Goal: Transaction & Acquisition: Purchase product/service

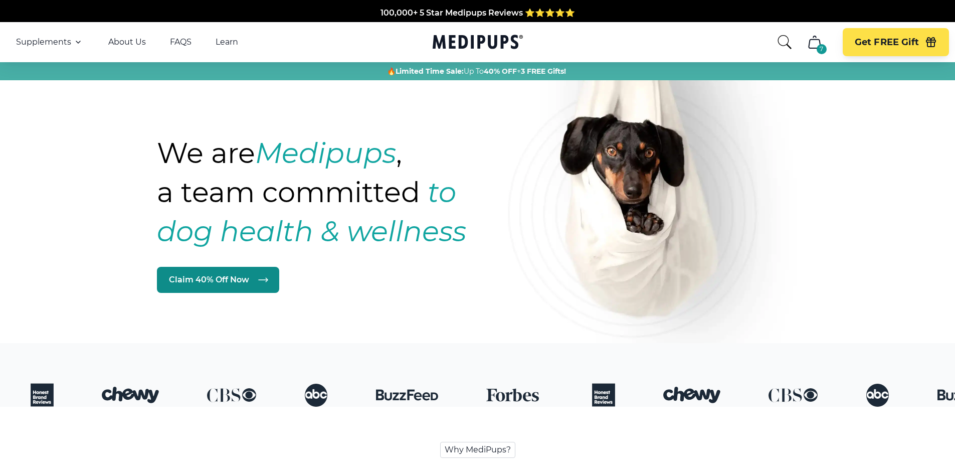
click at [263, 277] on icon at bounding box center [263, 280] width 12 height 12
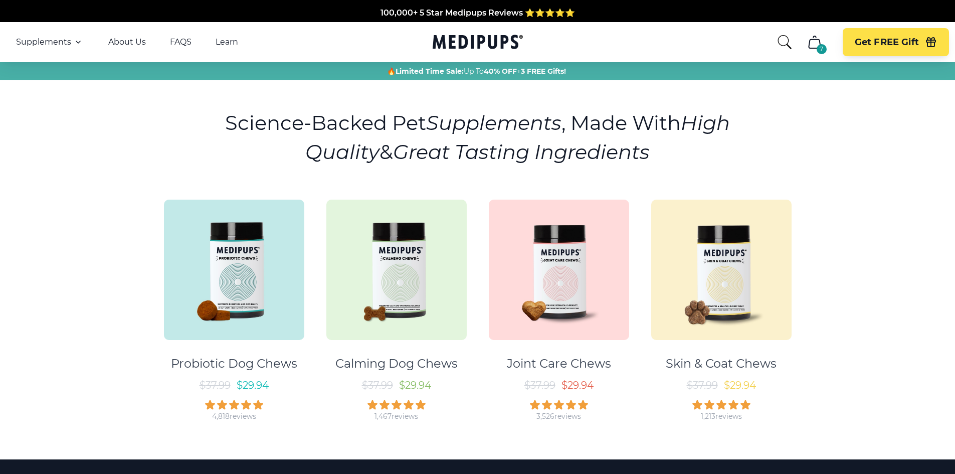
click at [414, 360] on div "Calming Dog Chews" at bounding box center [397, 363] width 122 height 15
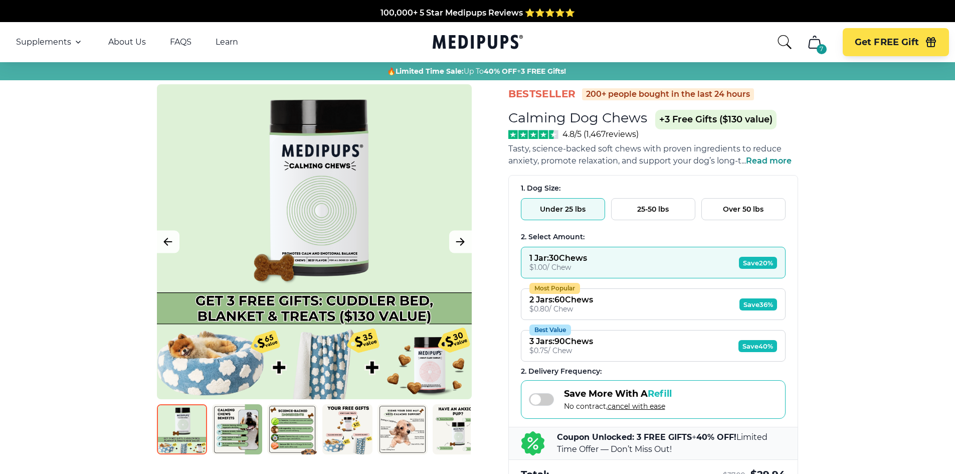
click at [551, 206] on button "Under 25 lbs" at bounding box center [563, 209] width 84 height 22
click at [817, 40] on icon "cart" at bounding box center [815, 42] width 16 height 16
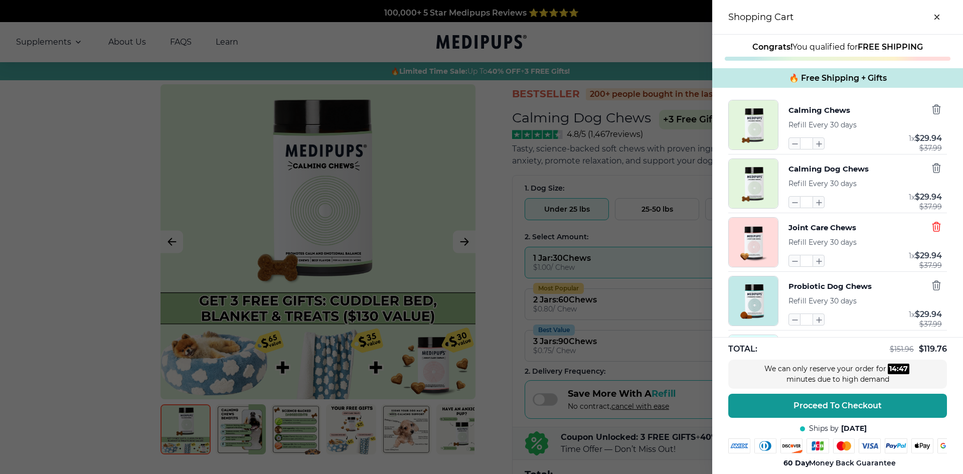
click at [931, 226] on icon "button" at bounding box center [936, 226] width 11 height 11
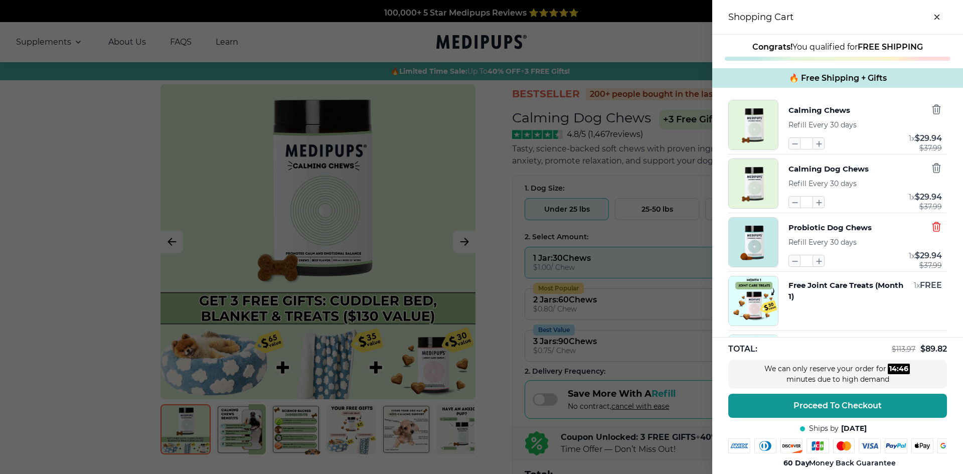
click at [931, 226] on icon "button" at bounding box center [936, 226] width 11 height 11
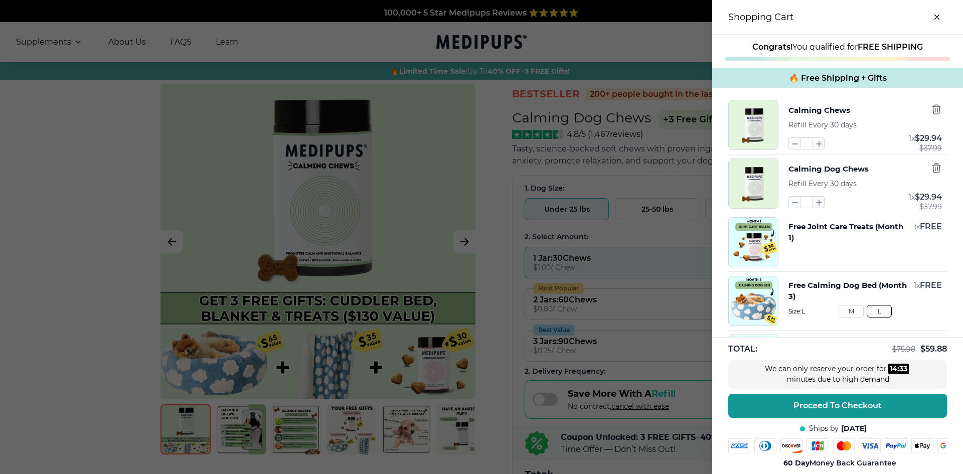
click at [741, 181] on img "button" at bounding box center [753, 183] width 49 height 49
